Goal: Information Seeking & Learning: Learn about a topic

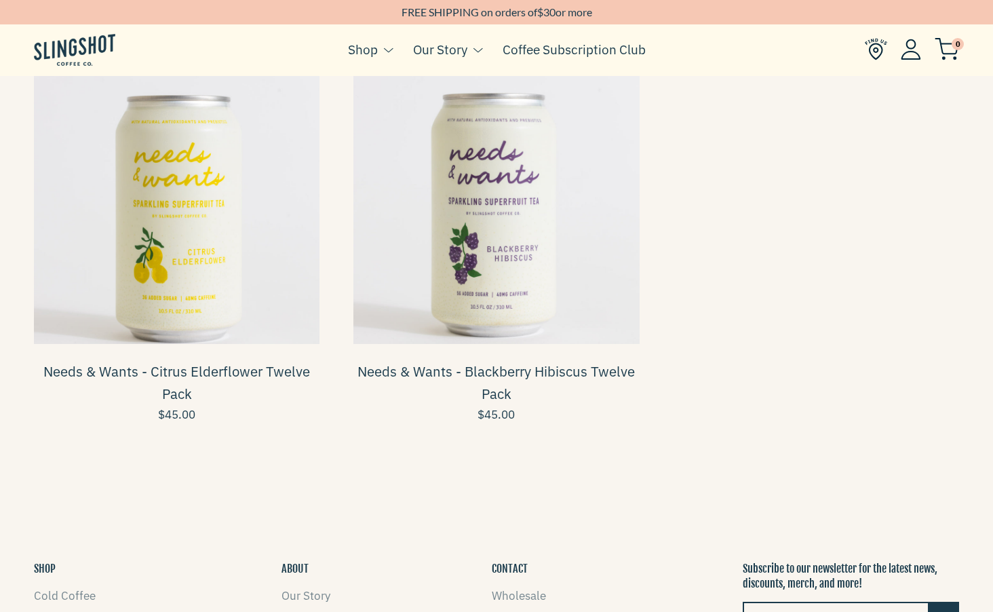
scroll to position [1766, 0]
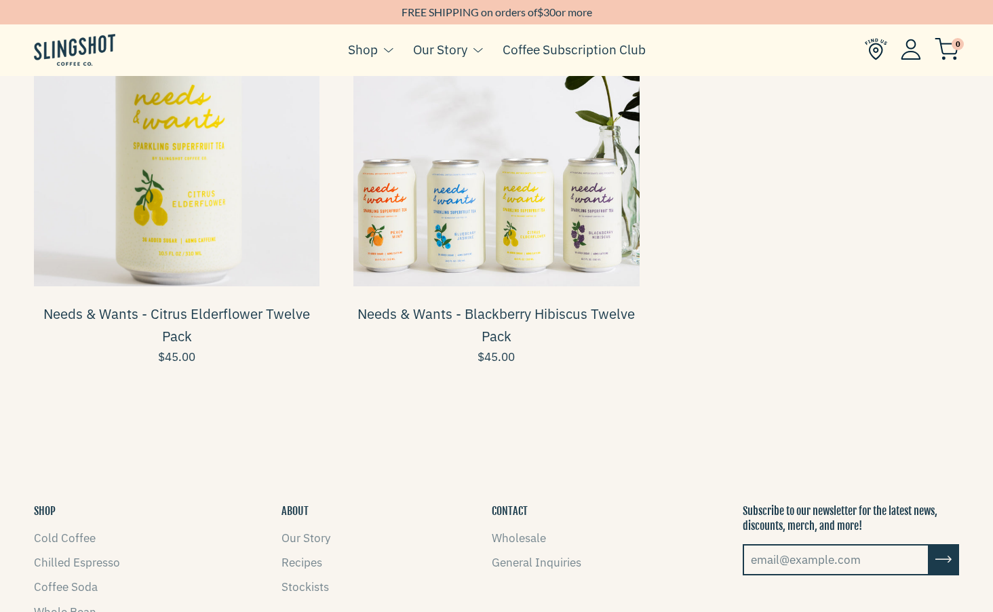
click at [568, 259] on span at bounding box center [496, 144] width 286 height 286
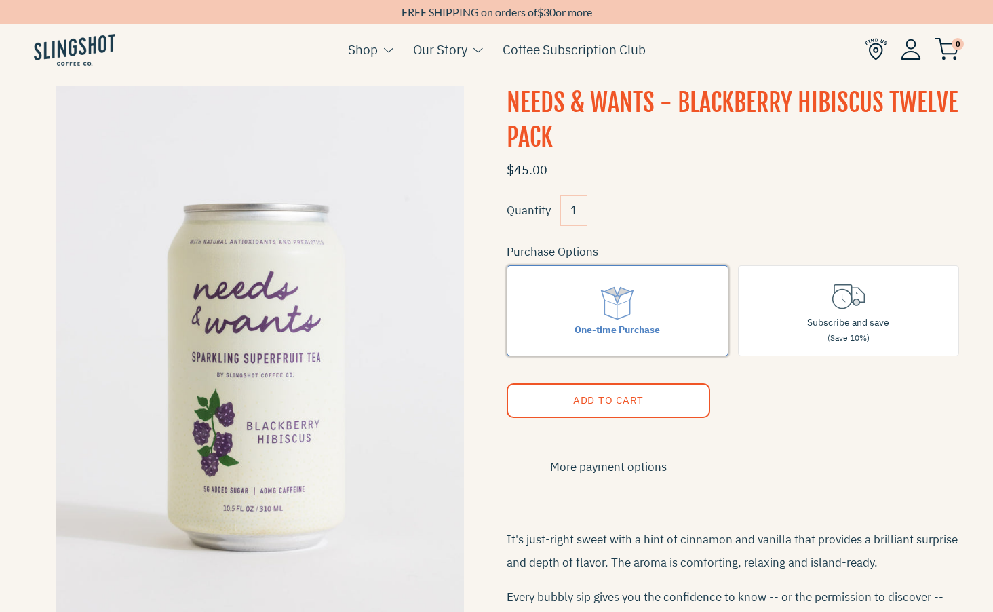
scroll to position [14, 0]
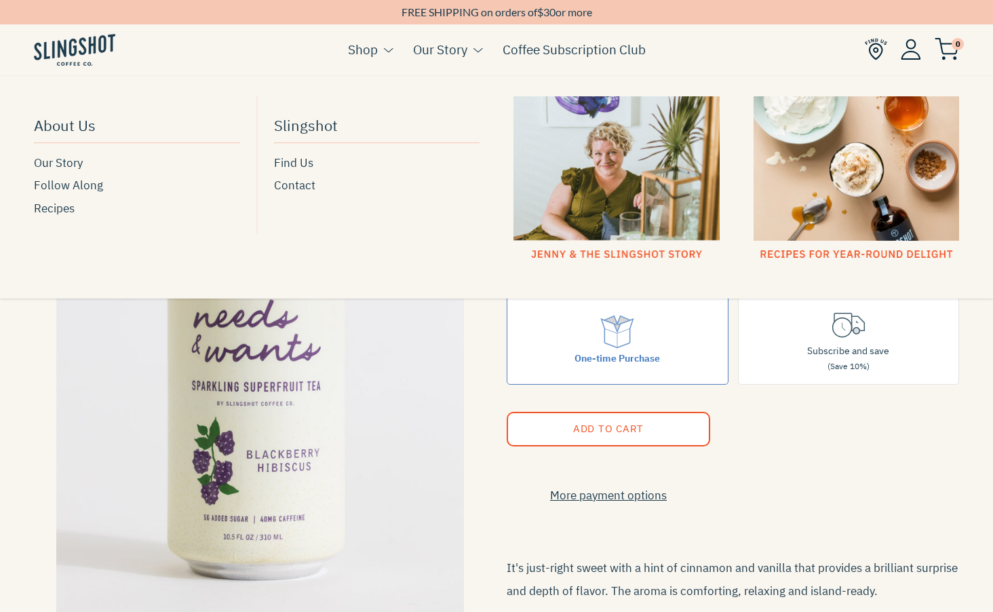
click at [788, 180] on div at bounding box center [857, 178] width 206 height 165
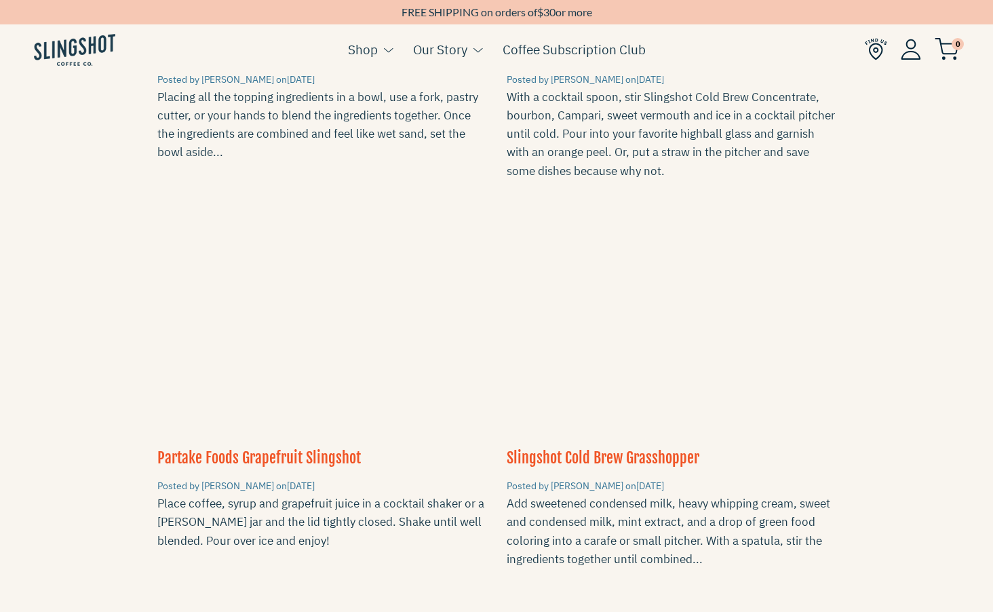
scroll to position [1959, 0]
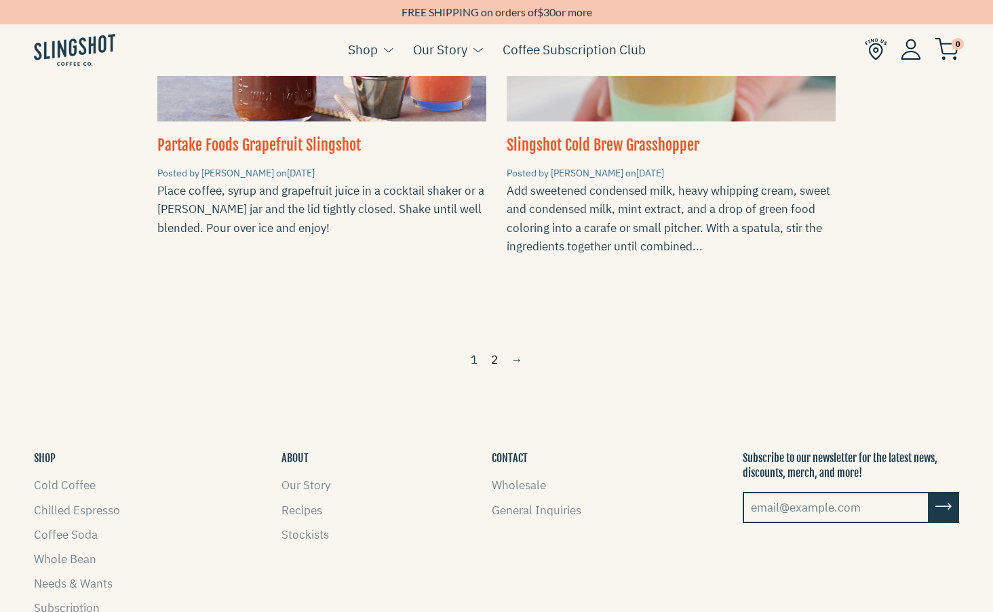
click at [492, 349] on link "2" at bounding box center [495, 360] width 18 height 22
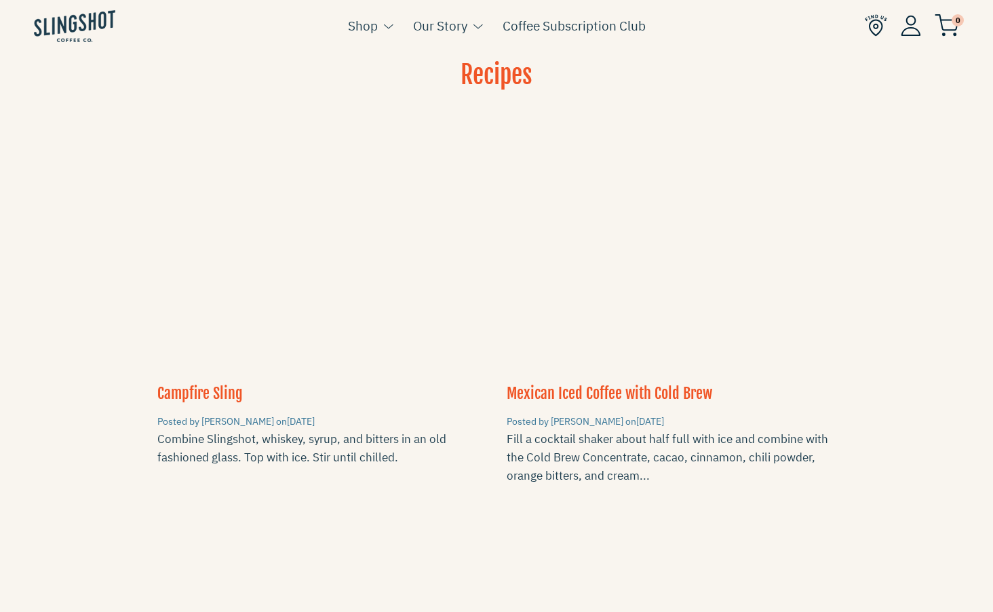
scroll to position [20, 0]
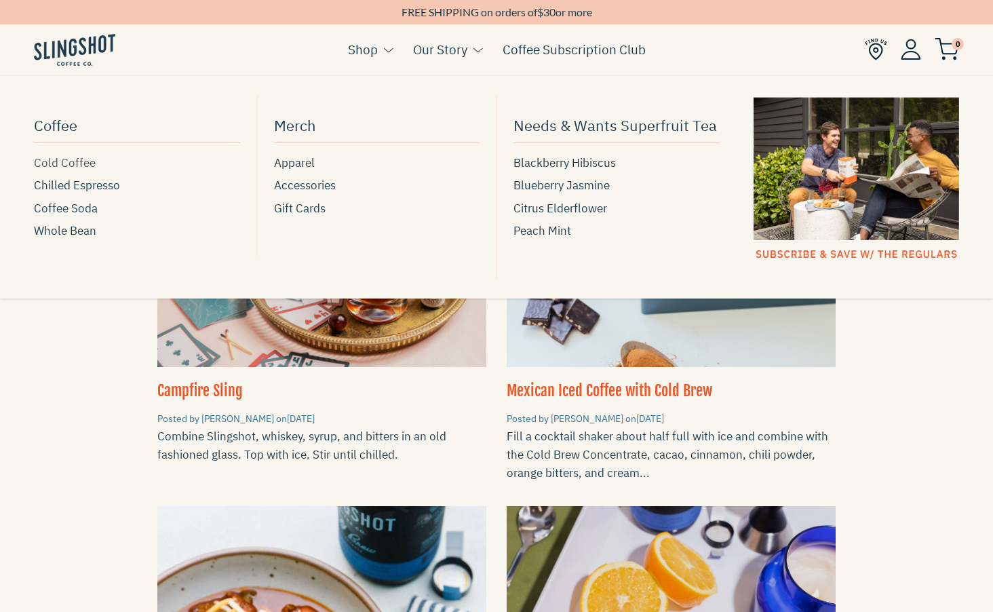
click at [54, 168] on span "Cold Coffee" at bounding box center [65, 163] width 62 height 18
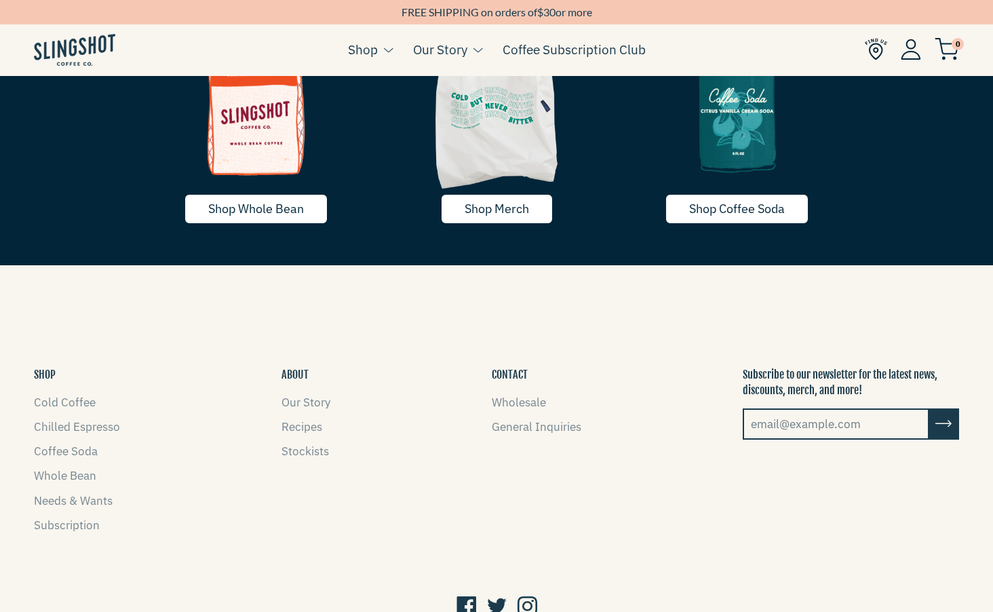
scroll to position [2482, 0]
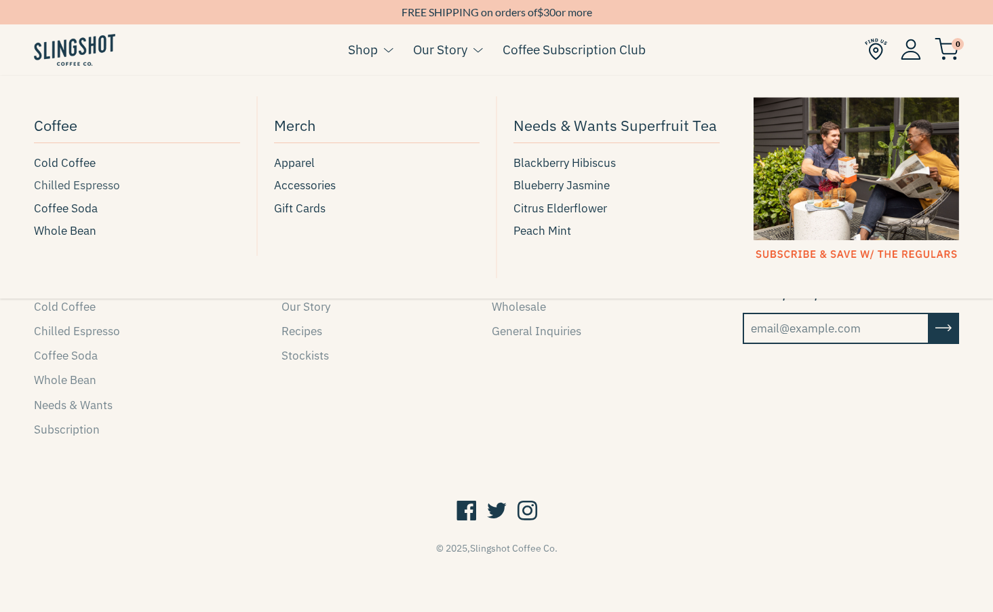
click at [50, 189] on span "Chilled Espresso" at bounding box center [77, 185] width 86 height 18
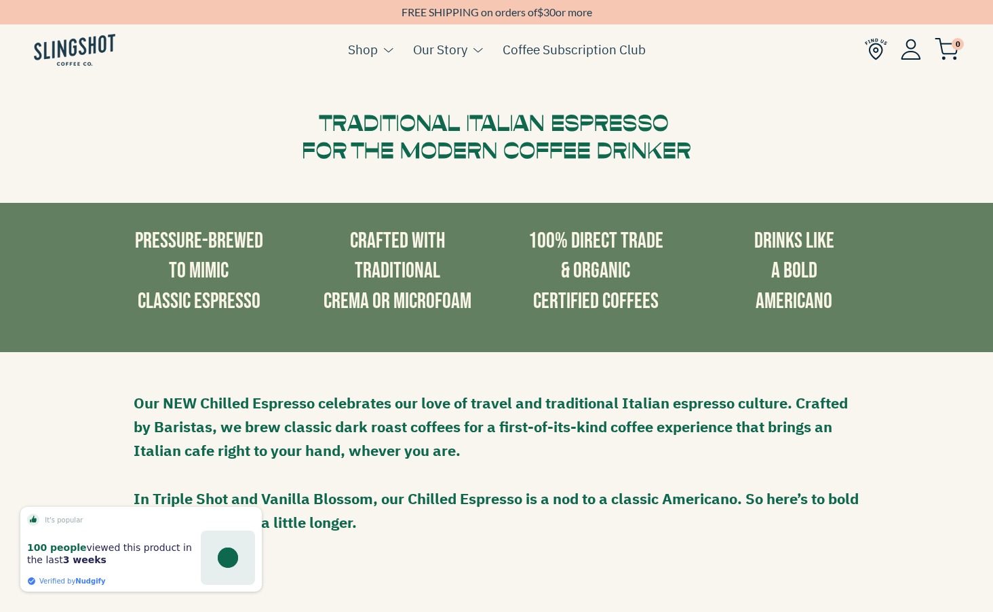
scroll to position [765, 0]
